Goal: Task Accomplishment & Management: Manage account settings

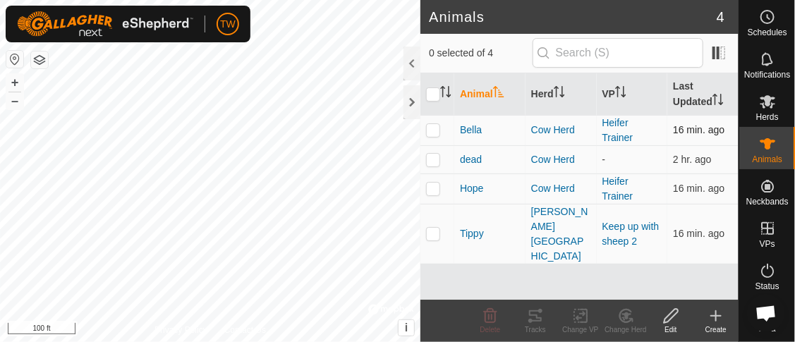
click at [433, 131] on p-checkbox at bounding box center [433, 129] width 14 height 11
click at [531, 322] on icon at bounding box center [535, 316] width 17 height 17
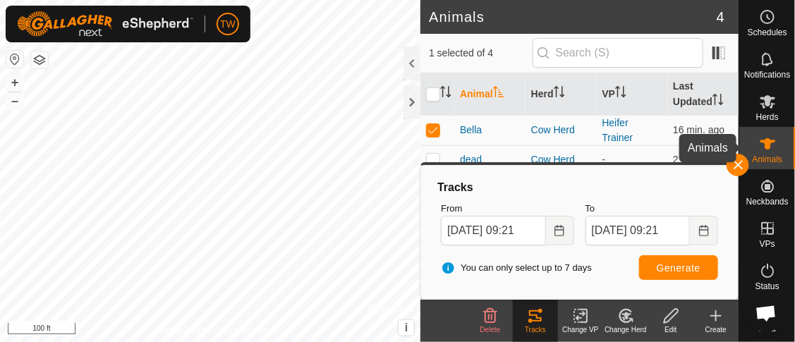
click at [770, 143] on es-animals-svg-icon at bounding box center [767, 144] width 25 height 23
click at [737, 164] on button "button" at bounding box center [738, 165] width 23 height 23
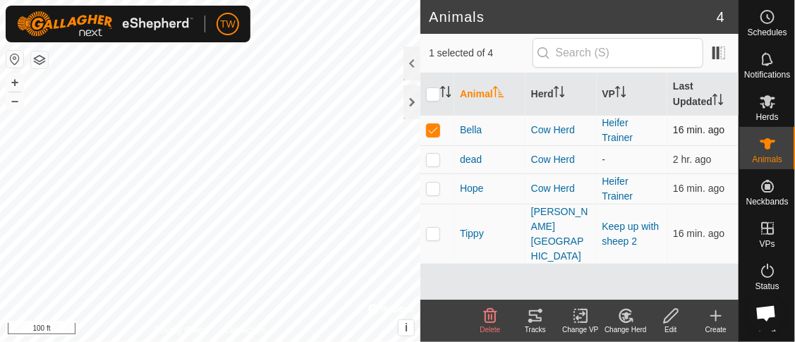
click at [431, 133] on p-checkbox at bounding box center [433, 129] width 14 height 11
checkbox input "false"
click at [430, 191] on p-checkbox at bounding box center [433, 188] width 14 height 11
checkbox input "true"
click at [536, 328] on div "Tracks" at bounding box center [535, 330] width 45 height 11
